Goal: Transaction & Acquisition: Purchase product/service

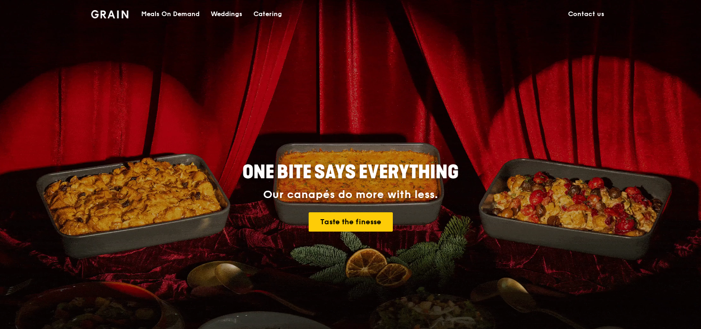
click at [276, 9] on div "Catering" at bounding box center [268, 14] width 29 height 28
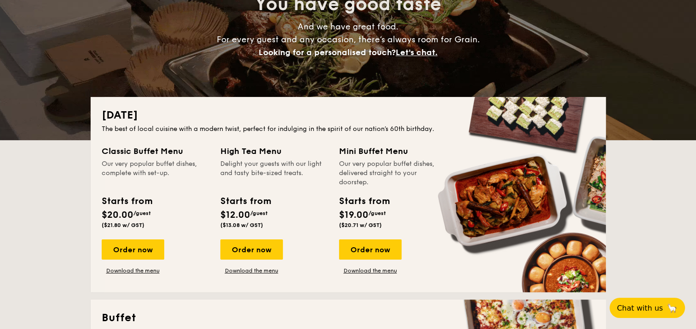
scroll to position [138, 0]
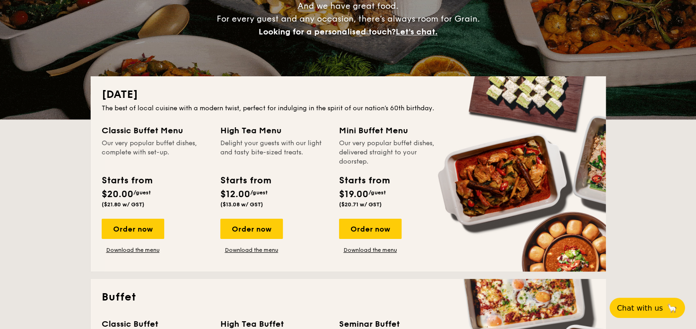
click at [256, 251] on link "Download the menu" at bounding box center [251, 250] width 63 height 7
click at [362, 250] on link "Download the menu" at bounding box center [370, 250] width 63 height 7
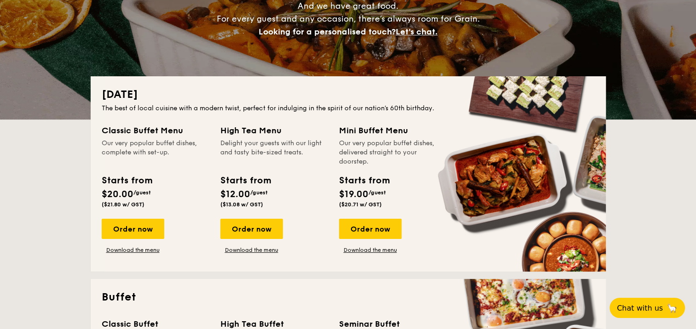
click at [140, 251] on link "Download the menu" at bounding box center [133, 250] width 63 height 7
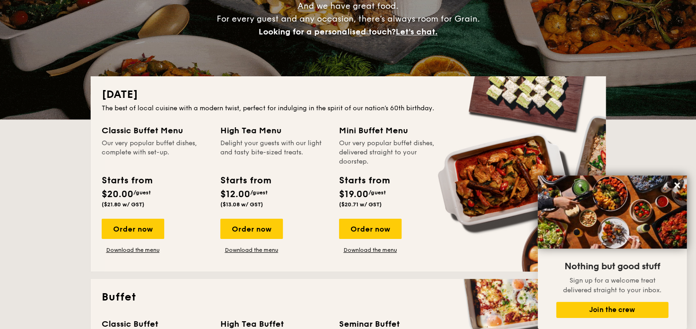
scroll to position [322, 0]
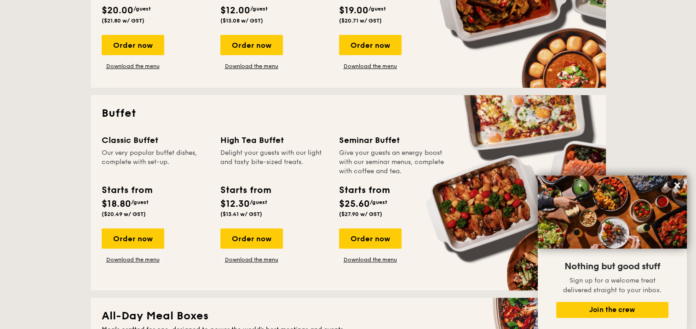
click at [678, 187] on icon at bounding box center [678, 186] width 6 height 6
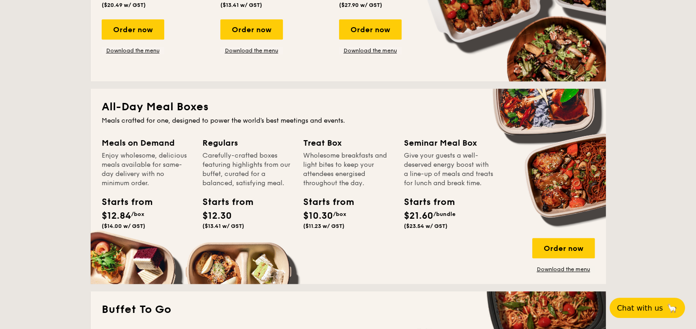
scroll to position [644, 0]
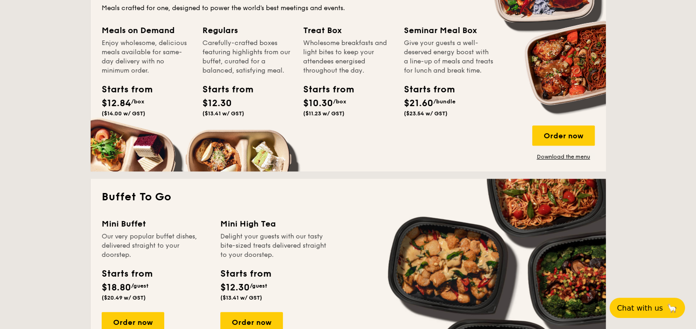
click at [574, 158] on link "Download the menu" at bounding box center [563, 156] width 63 height 7
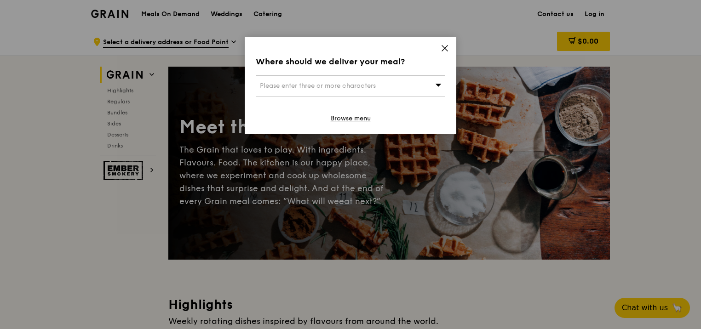
click at [337, 87] on span "Please enter three or more characters" at bounding box center [318, 86] width 116 height 8
click at [318, 87] on input "search" at bounding box center [350, 86] width 189 height 20
click at [331, 108] on li "Please enter 3 or more characters" at bounding box center [350, 104] width 189 height 17
click at [448, 48] on icon at bounding box center [445, 48] width 8 height 8
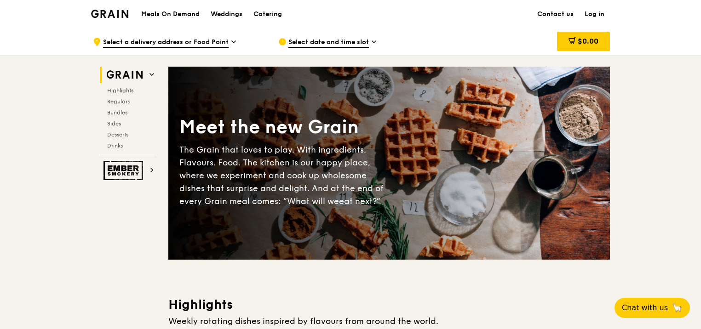
click at [321, 41] on span "Select date and time slot" at bounding box center [328, 43] width 81 height 10
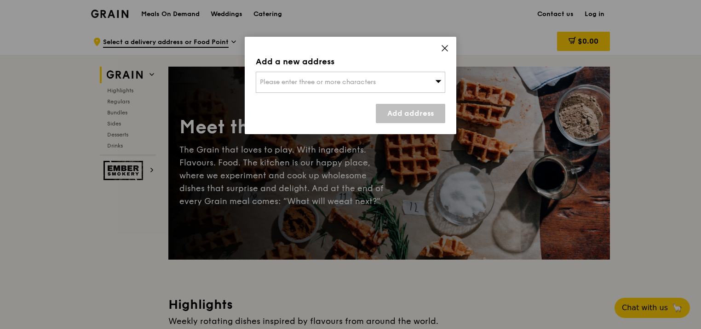
click at [317, 82] on span "Please enter three or more characters" at bounding box center [318, 82] width 116 height 8
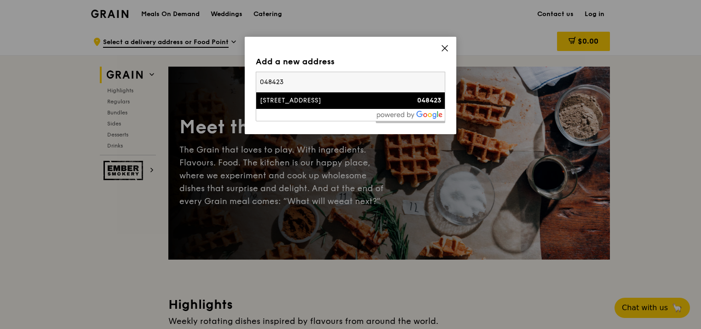
type input "048423"
click at [296, 103] on div "[STREET_ADDRESS]" at bounding box center [328, 100] width 136 height 9
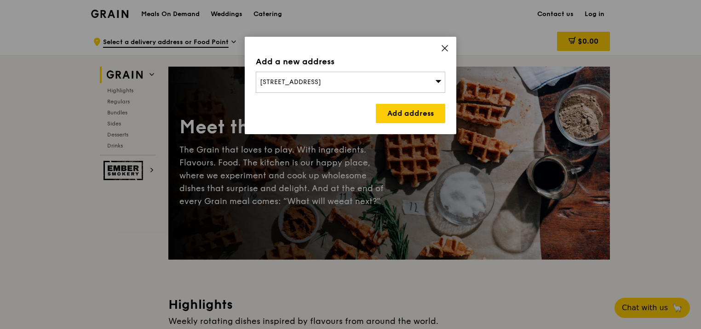
click at [417, 114] on link "Add address" at bounding box center [410, 113] width 69 height 19
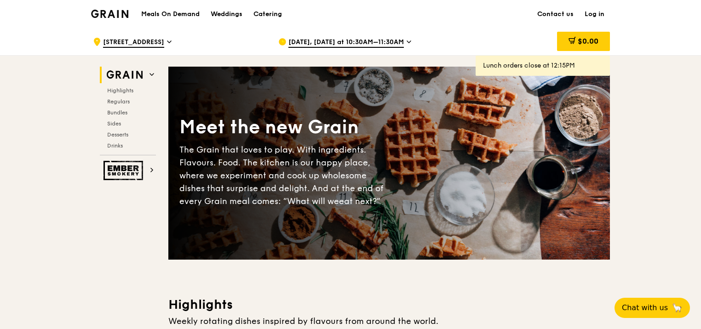
click at [309, 46] on span "[DATE], [DATE] at 10:30AM–11:30AM" at bounding box center [345, 43] width 115 height 10
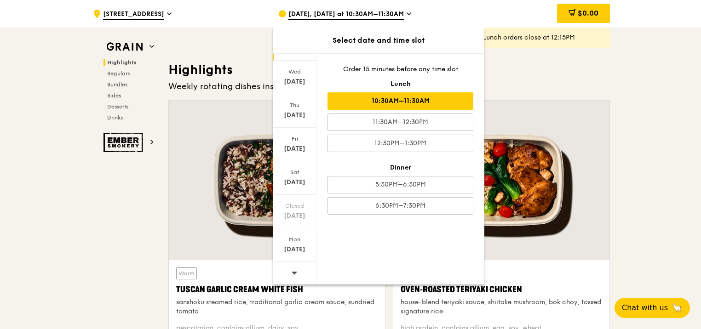
scroll to position [276, 0]
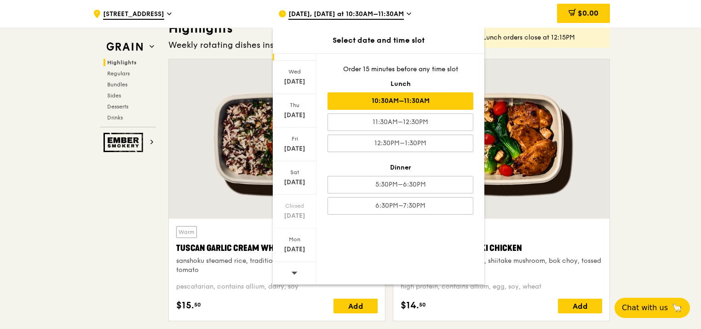
click at [293, 270] on icon at bounding box center [294, 273] width 6 height 7
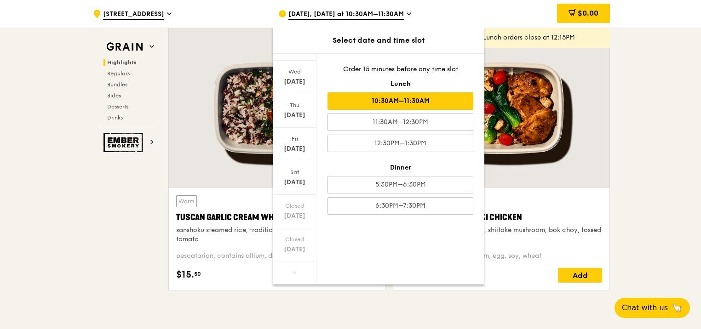
scroll to position [322, 0]
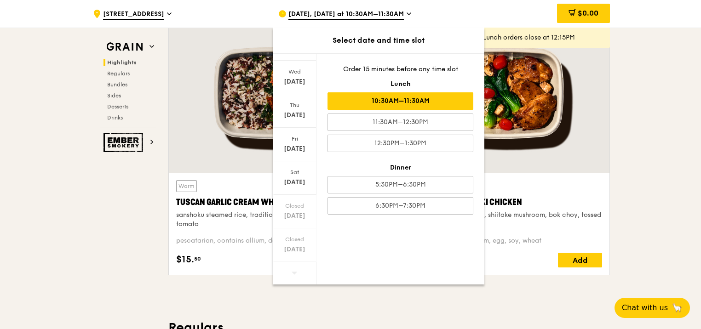
click at [295, 111] on div "[DATE]" at bounding box center [294, 115] width 41 height 9
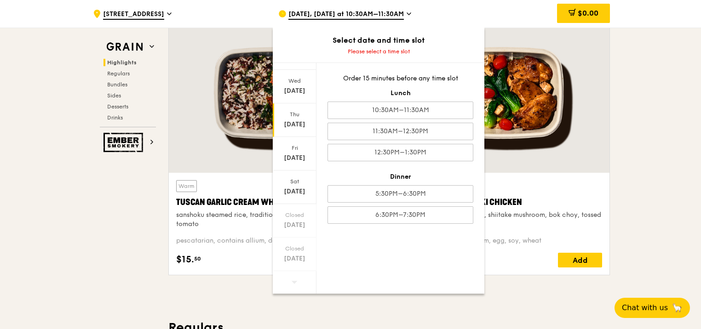
click at [411, 112] on div "10:30AM–11:30AM" at bounding box center [401, 110] width 146 height 17
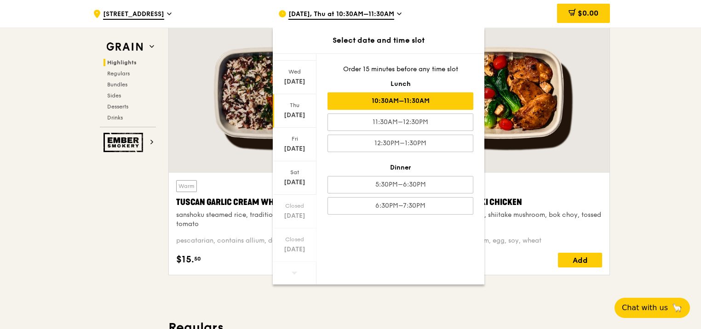
click at [400, 99] on div "10:30AM–11:30AM" at bounding box center [401, 100] width 146 height 17
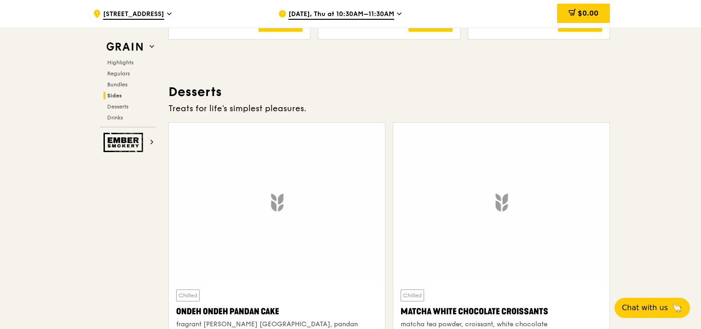
scroll to position [2669, 0]
